Goal: Task Accomplishment & Management: Complete application form

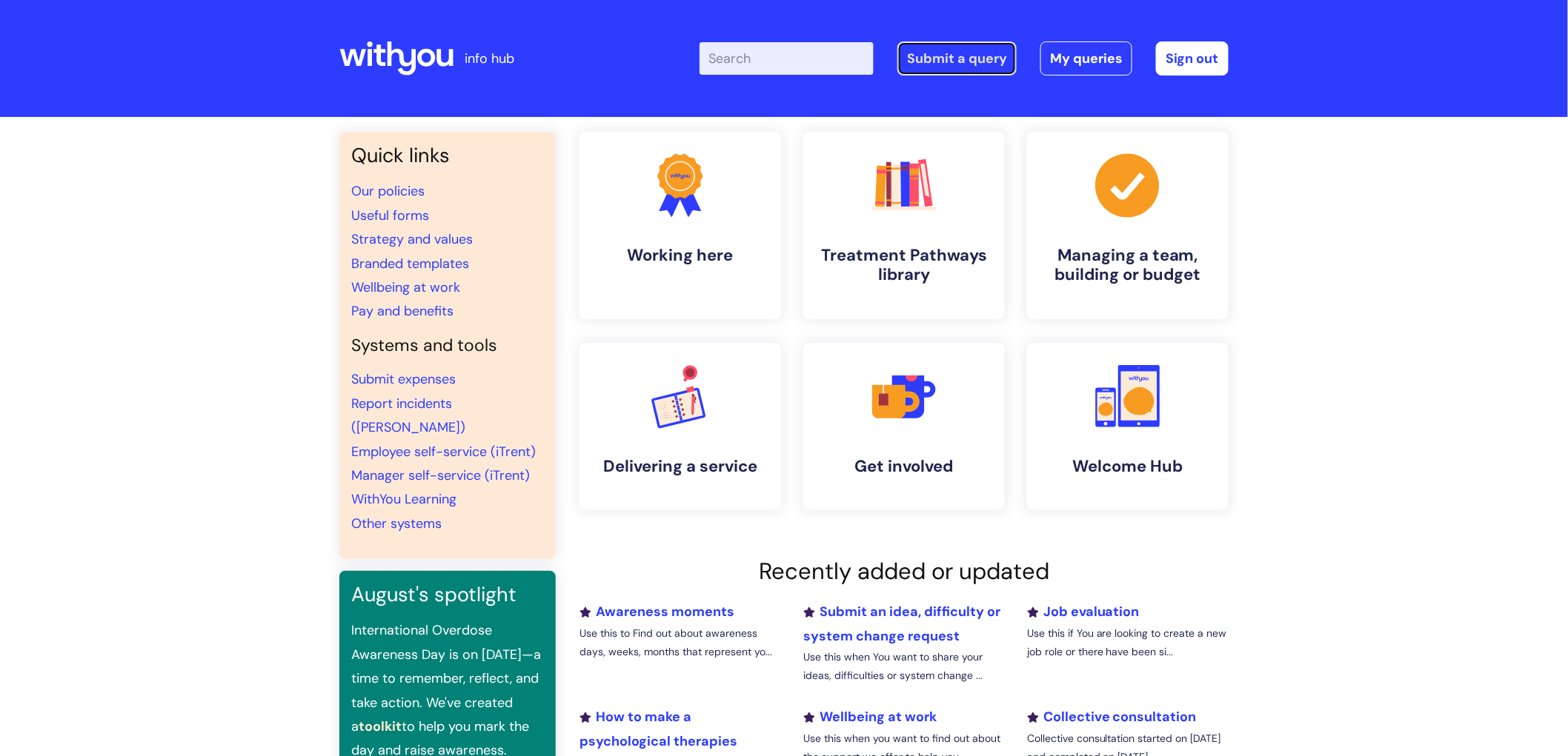
click at [911, 55] on link "Submit a query" at bounding box center [957, 58] width 119 height 34
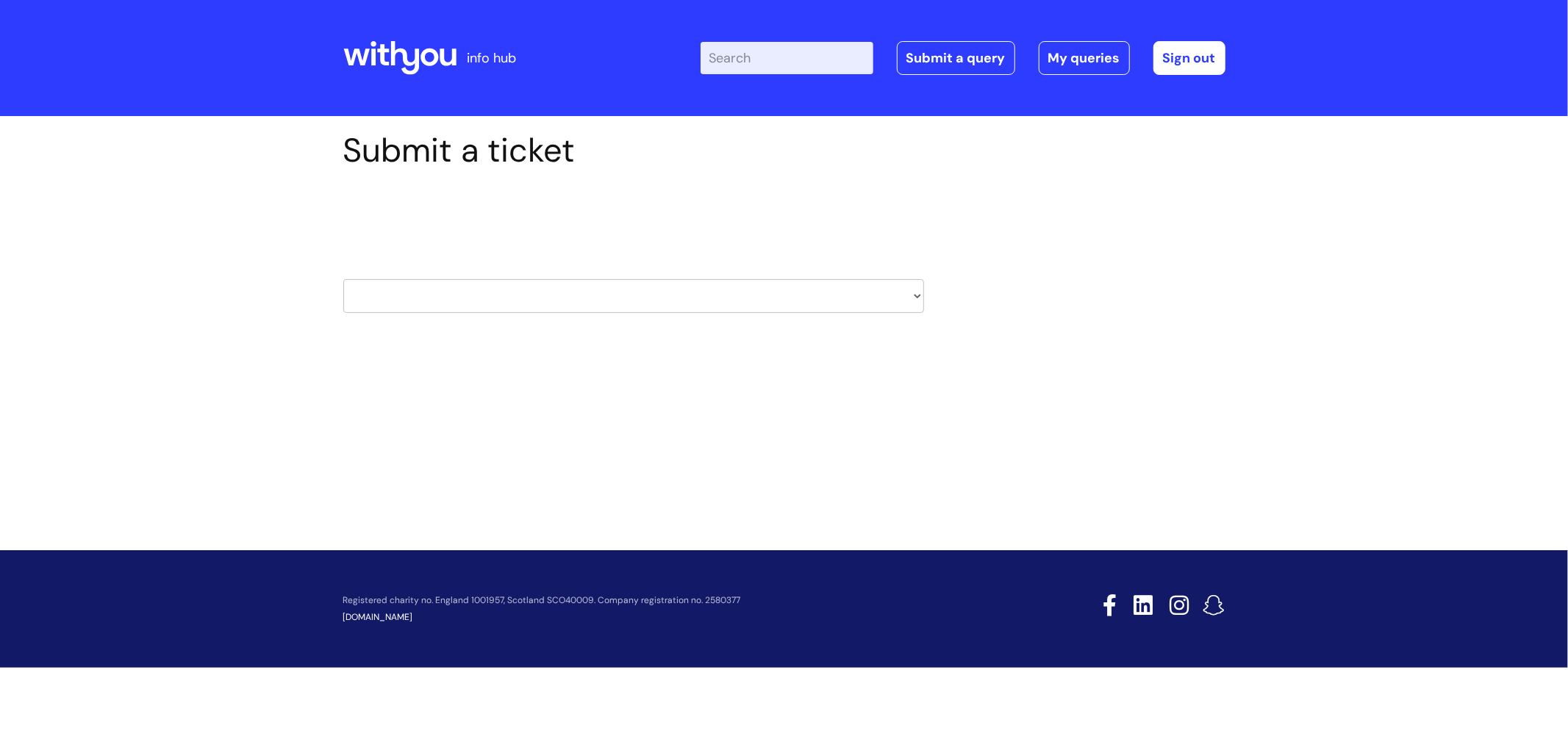
click at [552, 296] on select "HR / People IT and Support Clinical Drug Alerts Finance Accounts Data Support T…" at bounding box center [634, 296] width 581 height 34
select select "it_and_support"
click at [344, 280] on select "HR / People IT and Support Clinical Drug Alerts Finance Accounts Data Support T…" at bounding box center [634, 296] width 581 height 34
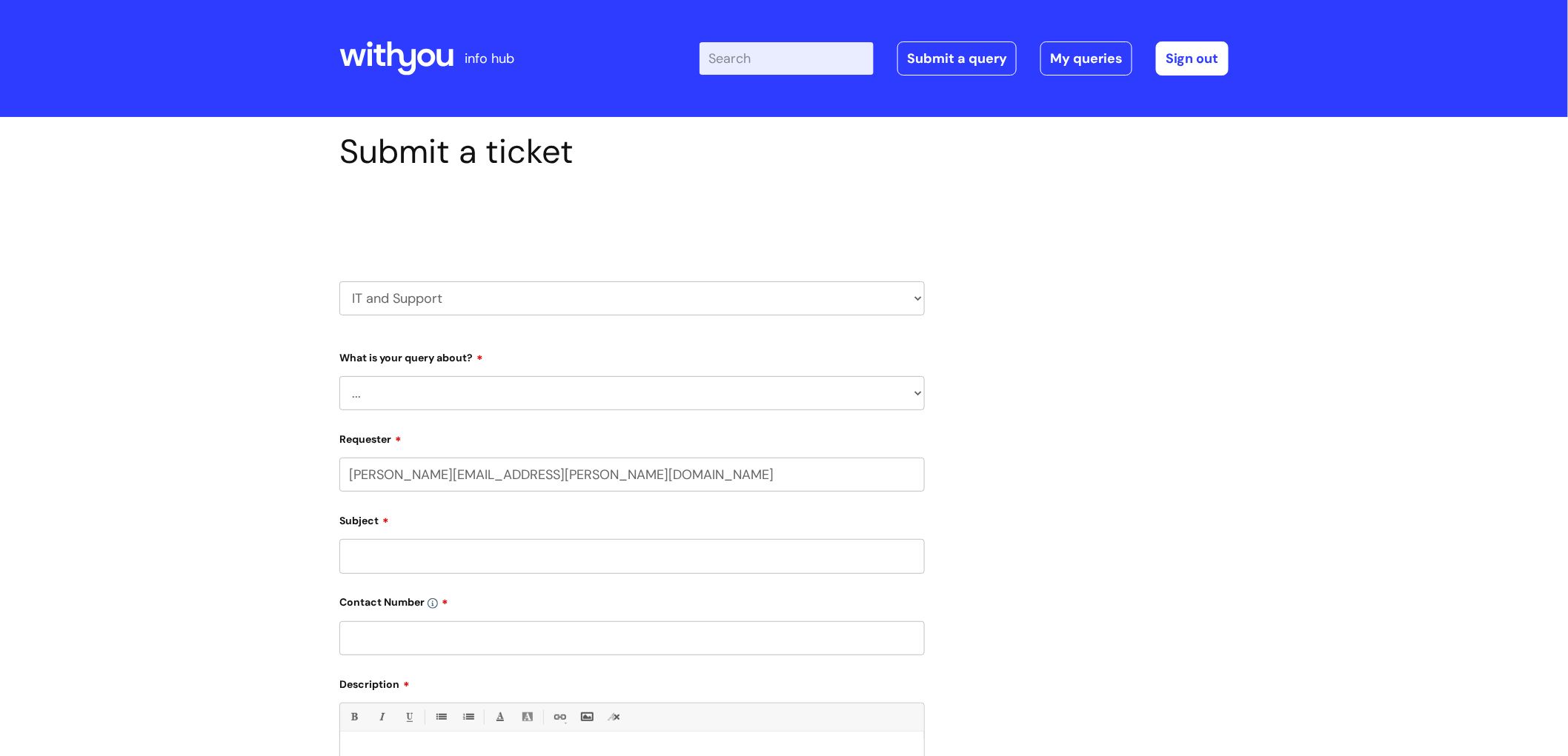
click at [567, 386] on select "... Mobile Phone Reset & MFA Accounts, Starters and Leavers IT Hardware issue I…" at bounding box center [632, 394] width 585 height 34
select select "System/software"
click at [340, 377] on select "... Mobile Phone Reset & MFA Accounts, Starters and Leavers IT Hardware issue I…" at bounding box center [632, 394] width 585 height 34
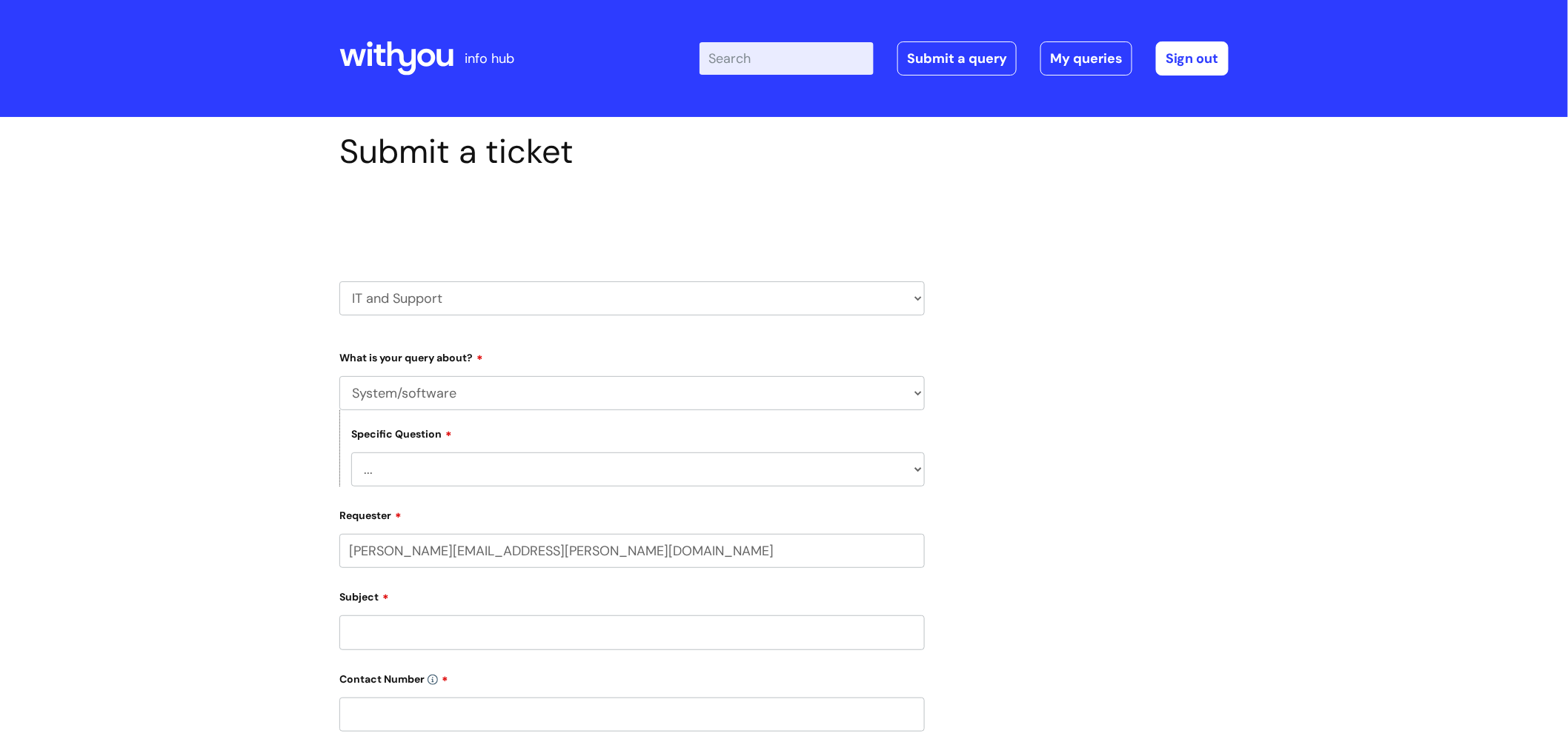
click at [465, 471] on select "... Halo PCMIS Iaptus NHS Email CJSM Email Mitel Another System Google (Workspa…" at bounding box center [638, 470] width 573 height 34
select select "Another System"
click at [351, 454] on select "... Halo PCMIS Iaptus NHS Email CJSM Email Mitel Another System Google (Workspa…" at bounding box center [638, 470] width 573 height 34
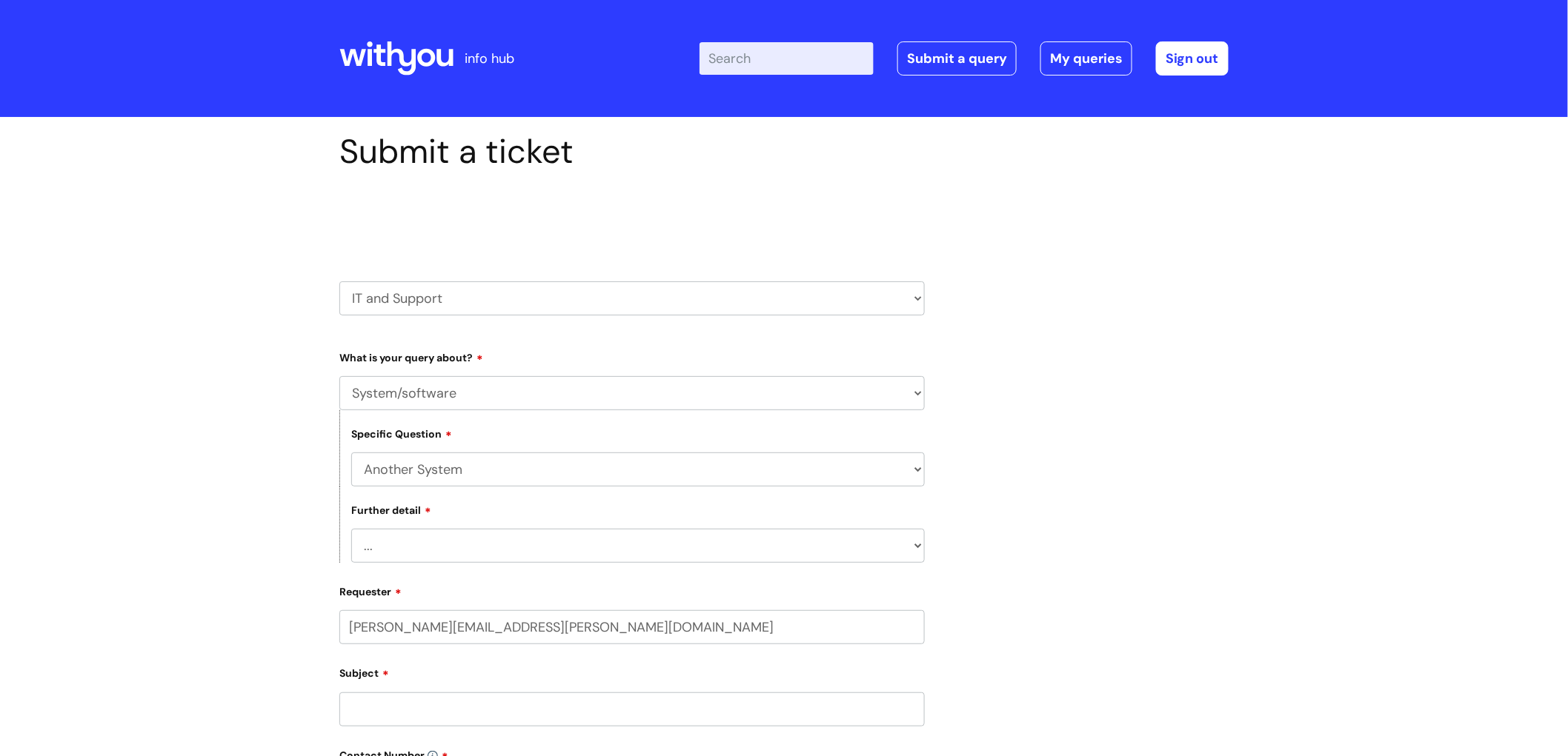
click at [496, 533] on select "... I’ve got a login issue Something else" at bounding box center [638, 546] width 573 height 34
select select "Something else"
click at [351, 530] on select "... I’ve got a login issue Something else" at bounding box center [638, 546] width 573 height 34
click at [457, 706] on input "Subject" at bounding box center [632, 709] width 585 height 34
click at [400, 709] on input "[DATE] permission" at bounding box center [632, 709] width 585 height 34
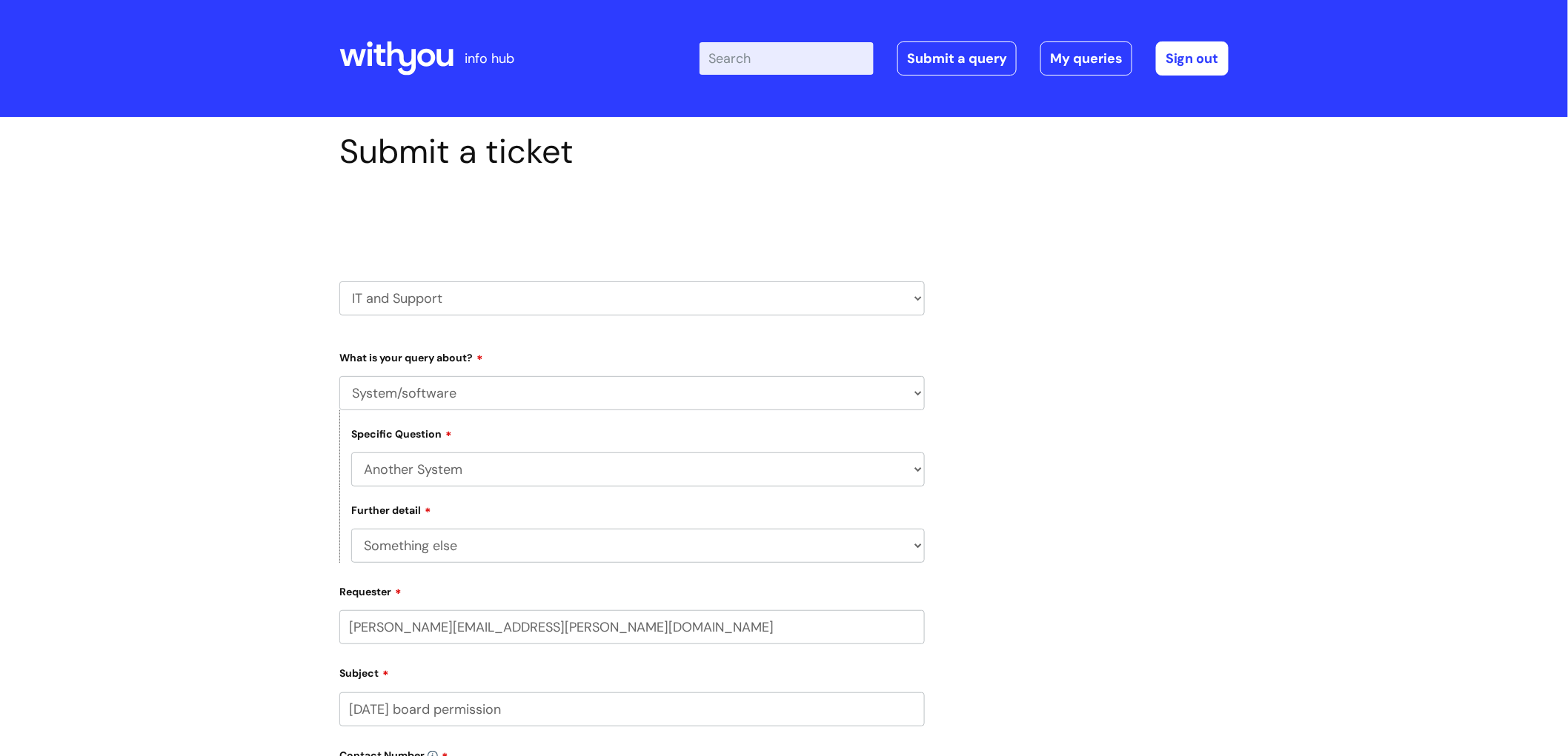
click at [559, 702] on input "[DATE] board permission" at bounding box center [632, 709] width 585 height 34
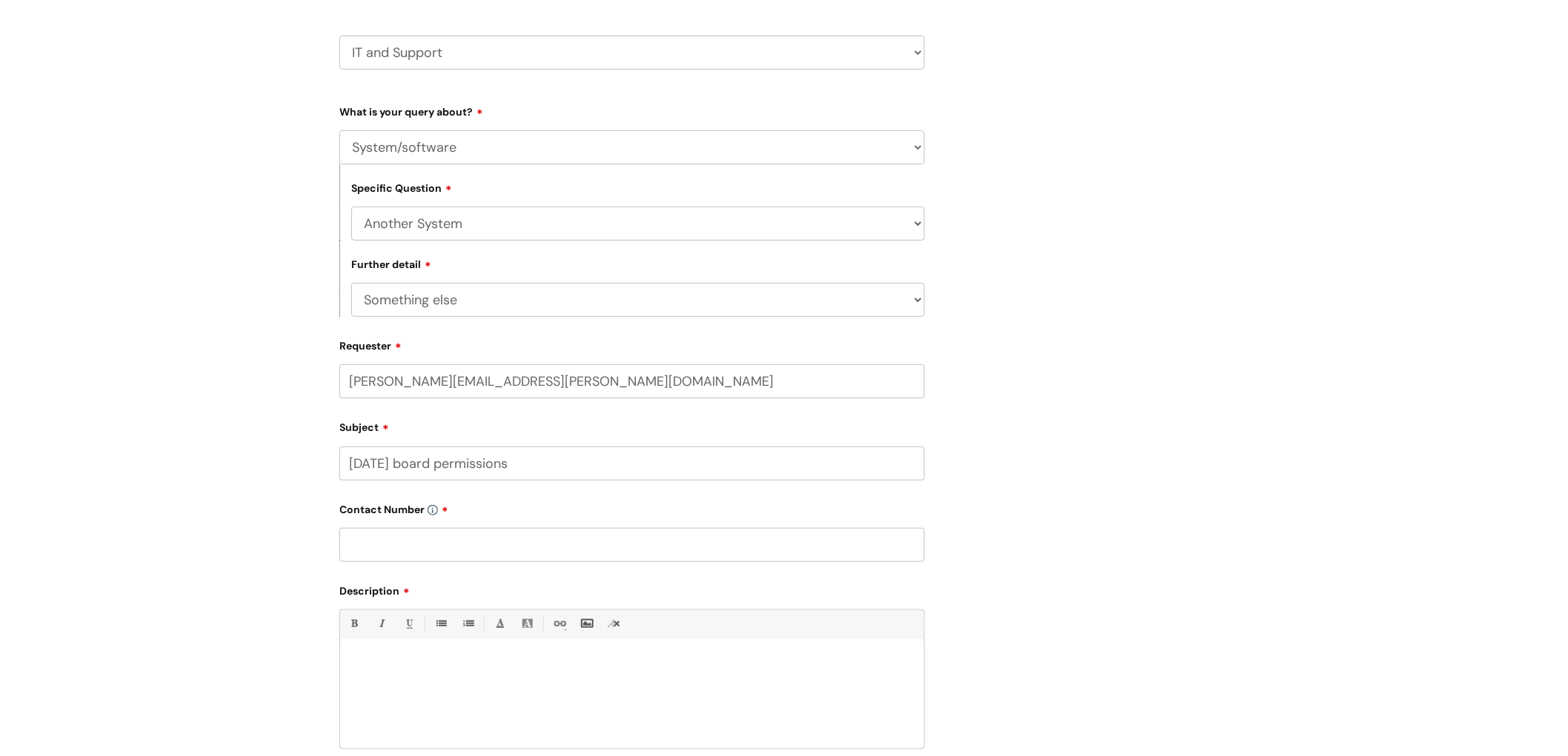
scroll to position [246, 0]
type input "[DATE] board permissions"
click at [405, 536] on input "text" at bounding box center [632, 544] width 585 height 34
type input "07506747593"
click at [405, 667] on p at bounding box center [632, 664] width 561 height 14
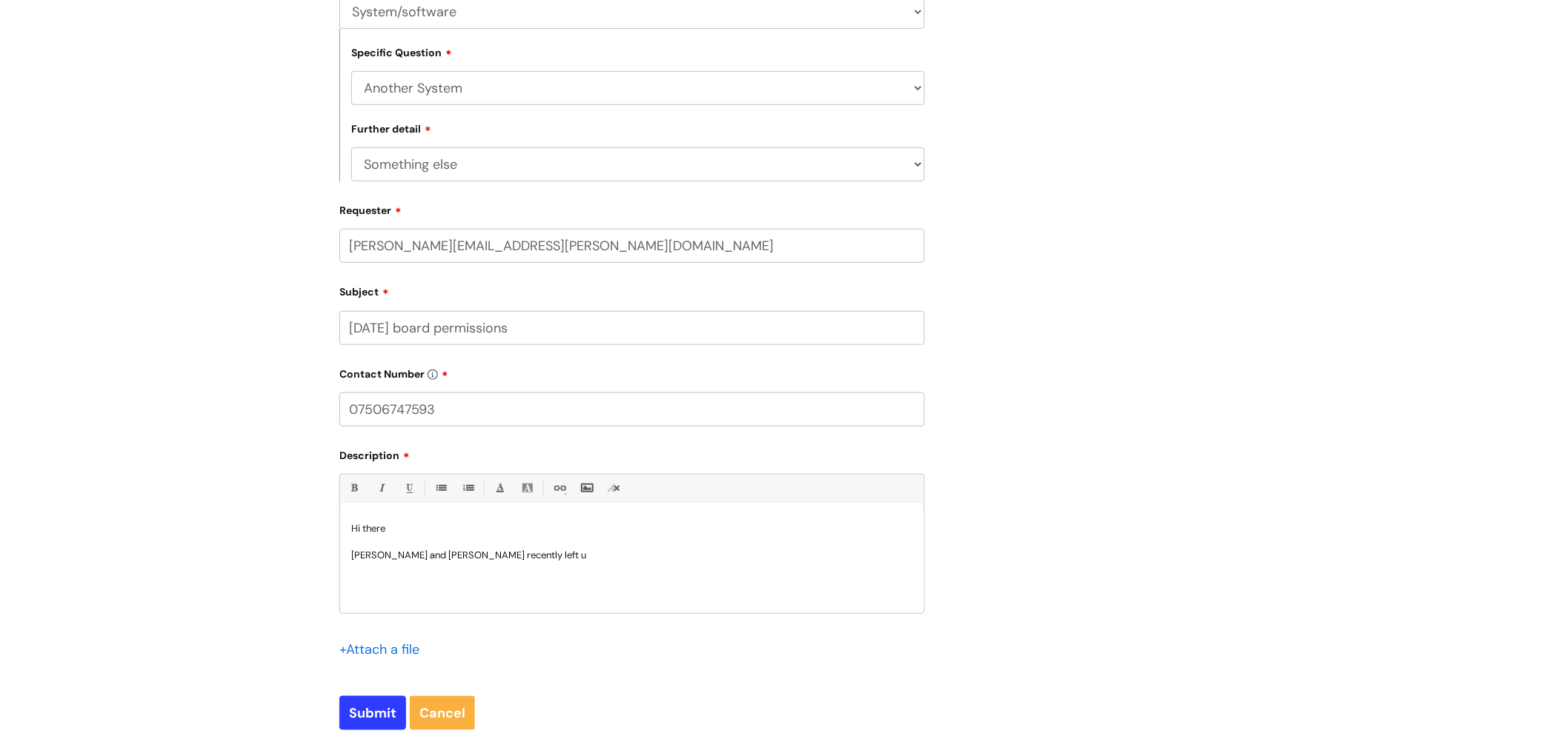
scroll to position [411, 0]
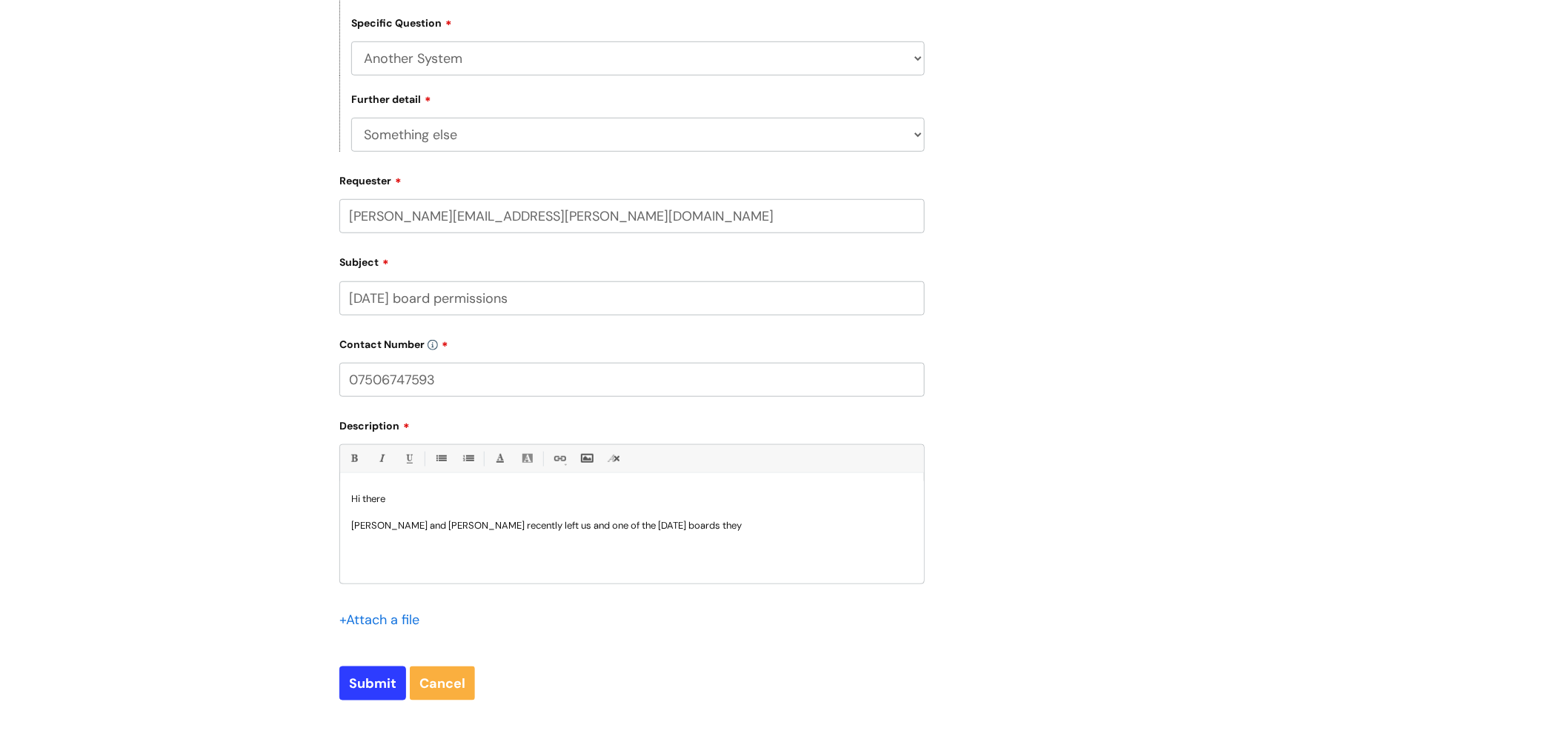
click at [724, 531] on p "[PERSON_NAME] and [PERSON_NAME] recently left us and one of the [DATE] boards t…" at bounding box center [632, 526] width 561 height 14
click at [577, 544] on p "[PERSON_NAME] and [PERSON_NAME] recently left us and one of the [DATE] boards t…" at bounding box center [632, 533] width 561 height 27
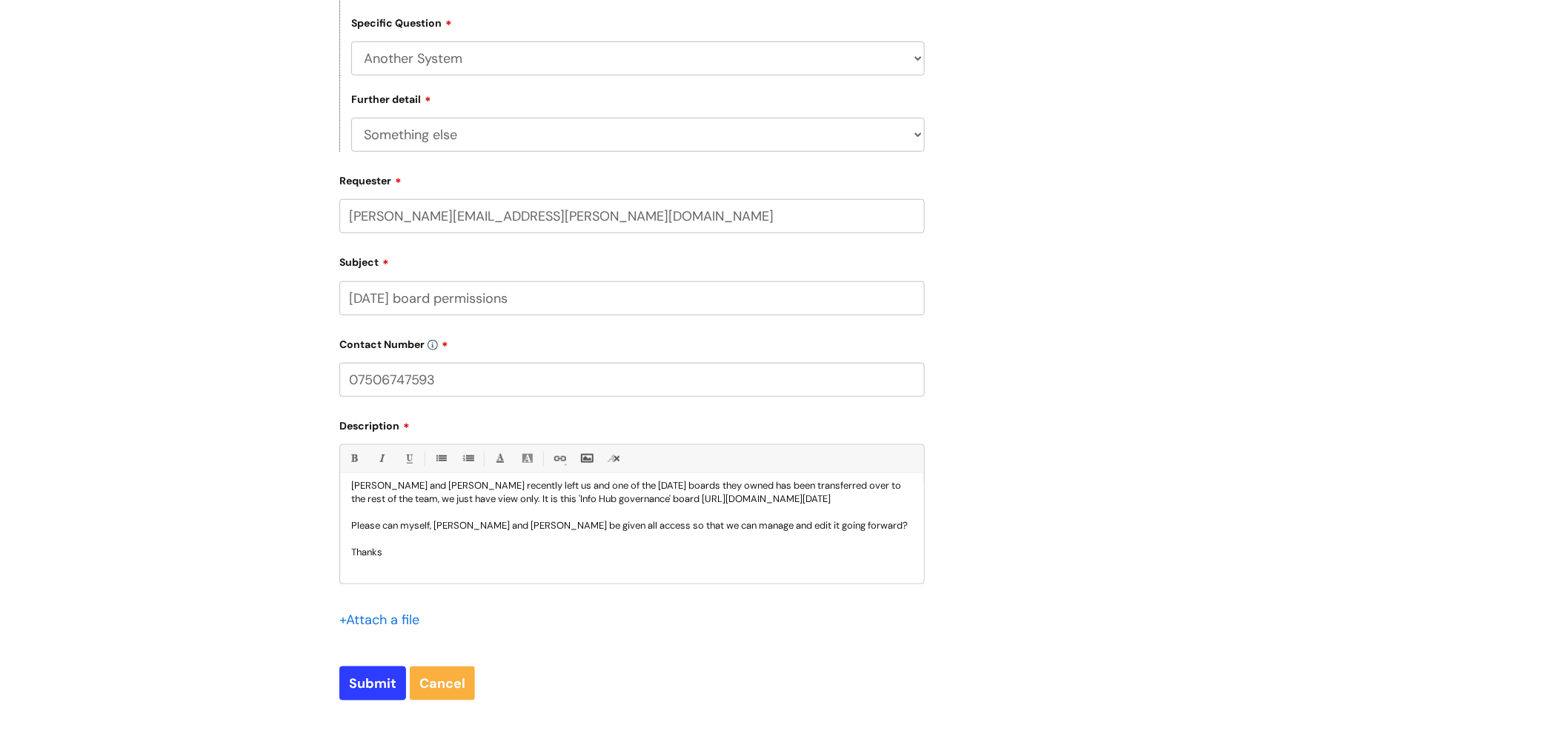
scroll to position [56, 0]
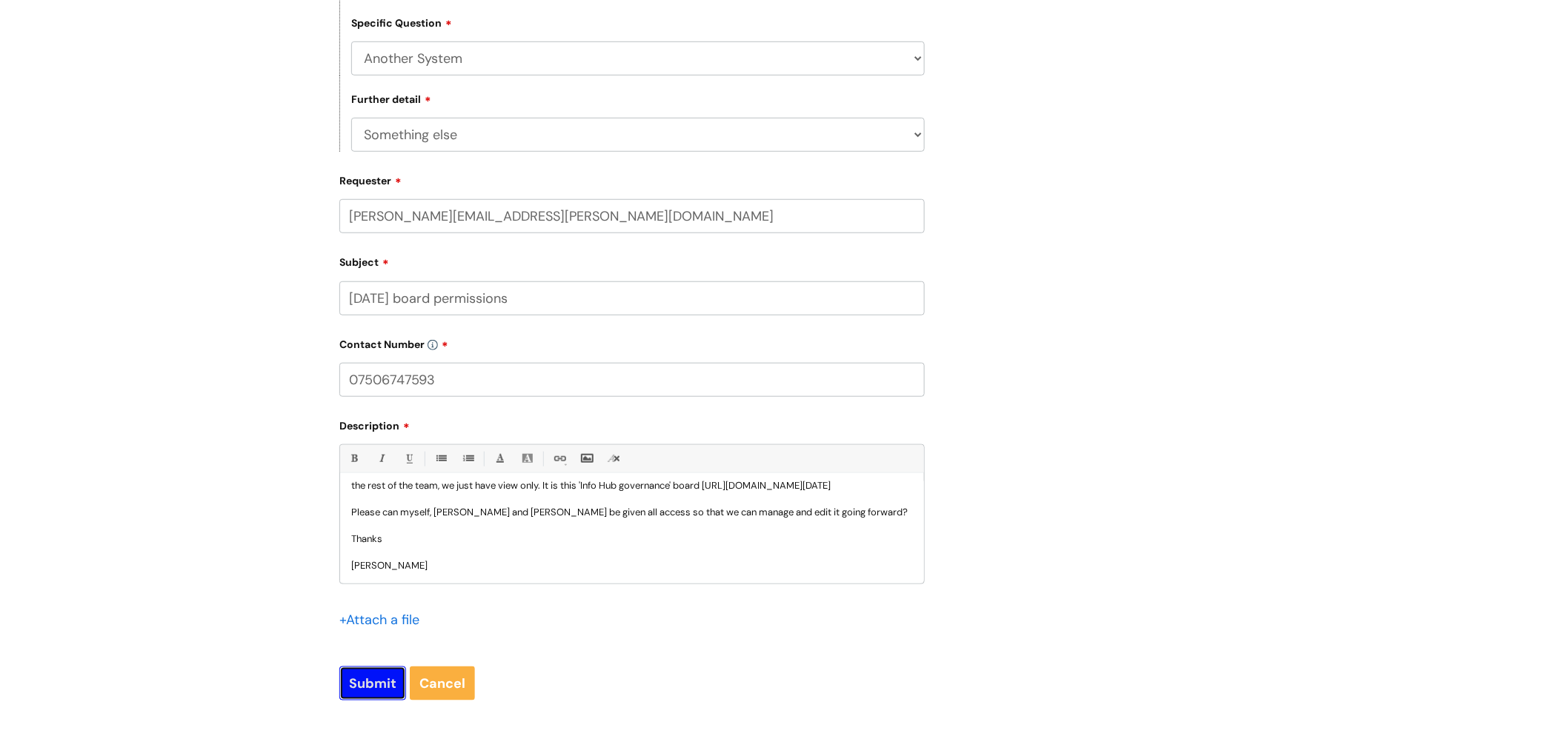
click at [374, 682] on input "Submit" at bounding box center [373, 684] width 67 height 34
type input "Please Wait..."
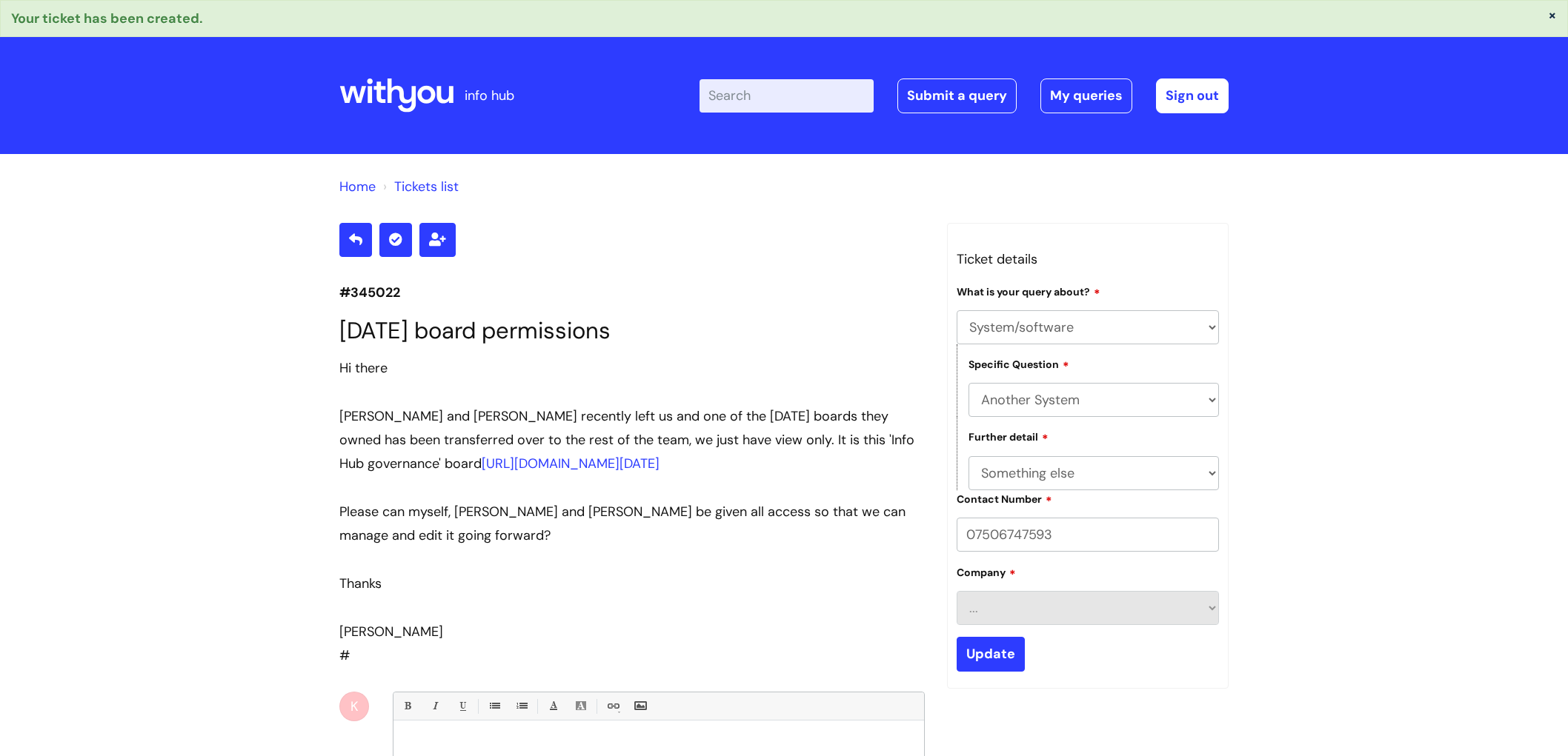
select select "System/software"
select select "Another System"
select select "Something else"
